Goal: Transaction & Acquisition: Obtain resource

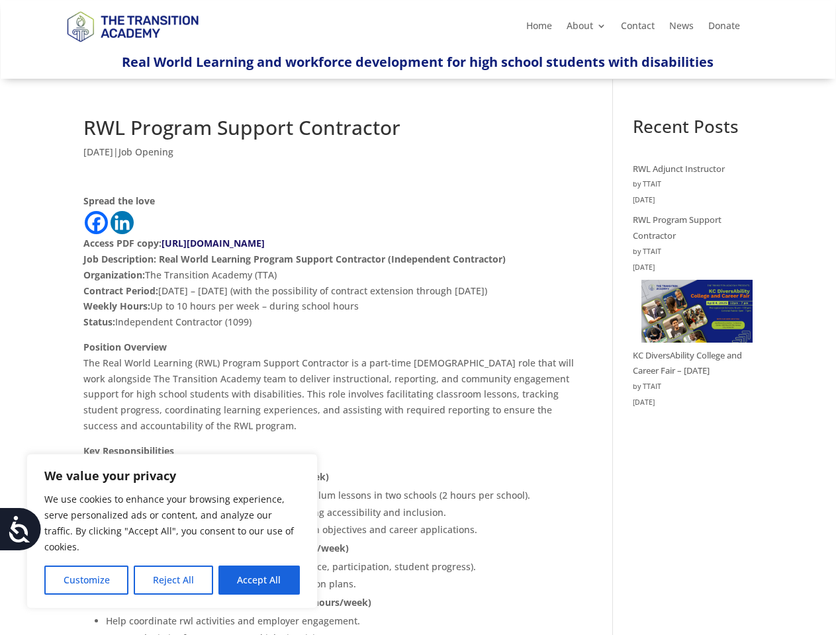
click at [418, 318] on p "Access PDF copy: [URL][DOMAIN_NAME] Job Description: Real World Learning Progra…" at bounding box center [329, 288] width 492 height 104
click at [86, 580] on button "Customize" at bounding box center [86, 580] width 84 height 29
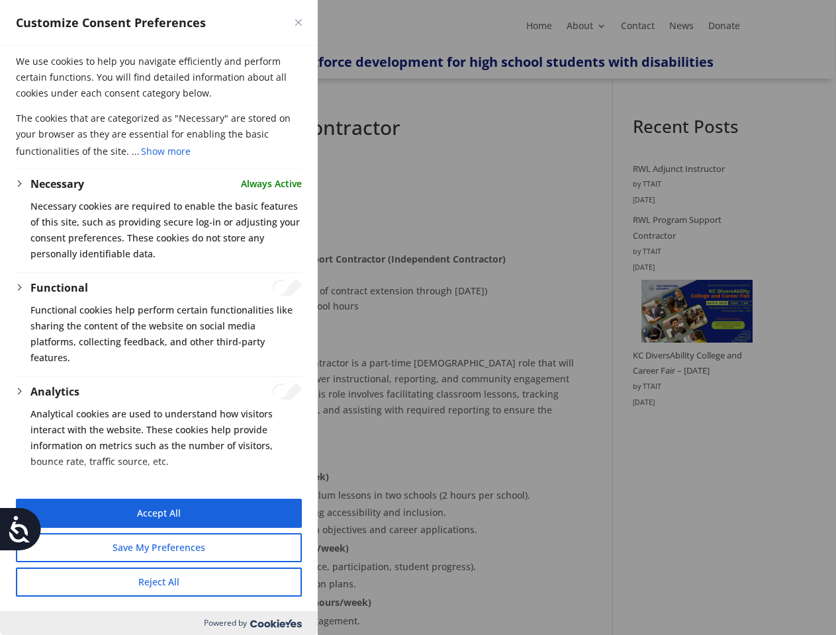
click at [173, 580] on div at bounding box center [418, 317] width 836 height 635
click at [259, 580] on button "Reject All" at bounding box center [159, 582] width 286 height 29
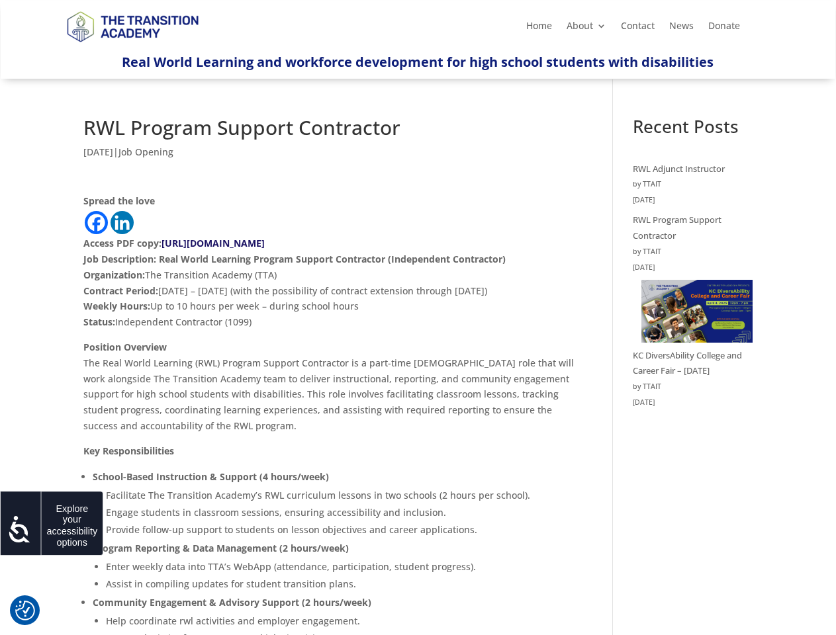
click at [21, 529] on icon at bounding box center [20, 529] width 26 height 26
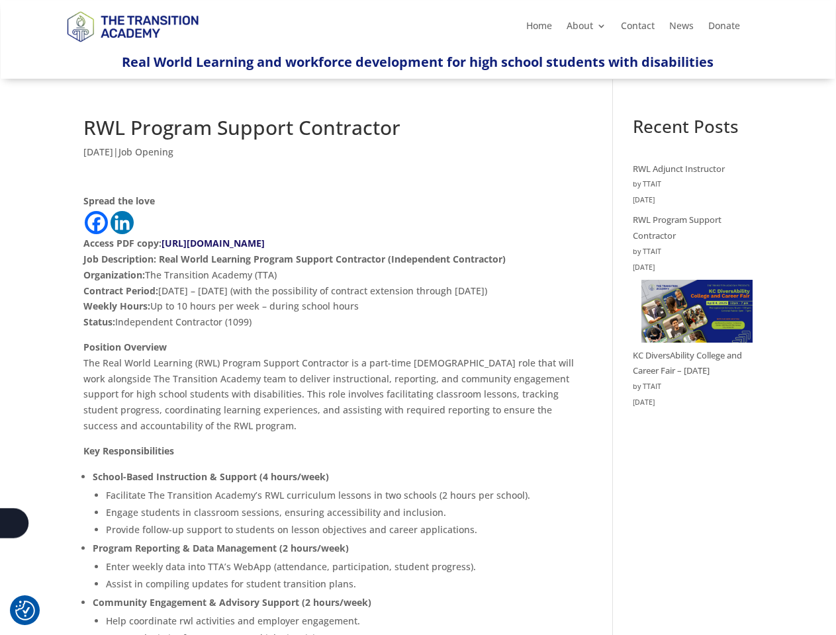
click at [418, 318] on p "Access PDF copy: [URL][DOMAIN_NAME] Job Description: Real World Learning Progra…" at bounding box center [329, 288] width 492 height 104
